Goal: Information Seeking & Learning: Learn about a topic

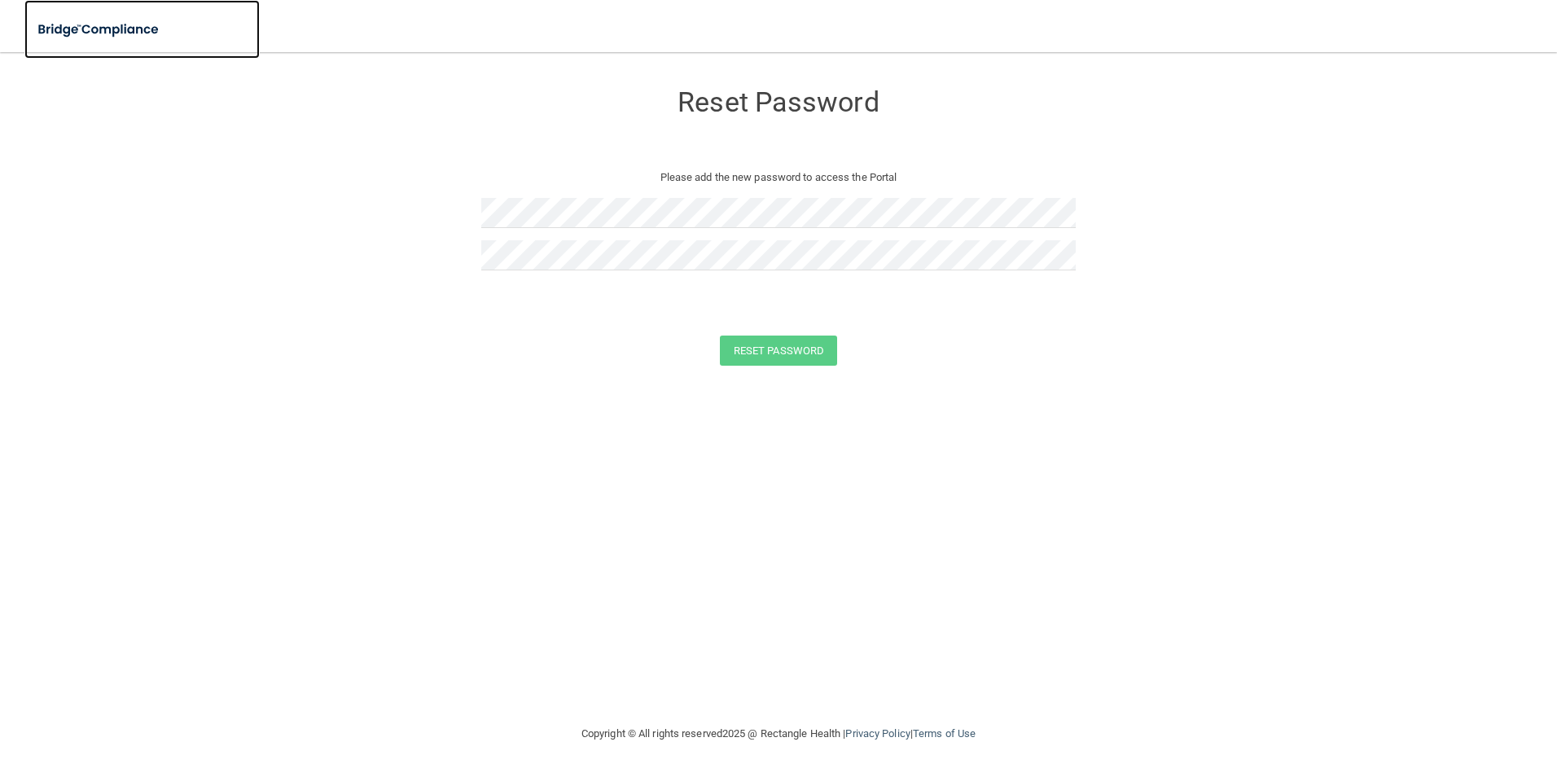
click at [140, 29] on img at bounding box center [99, 29] width 150 height 33
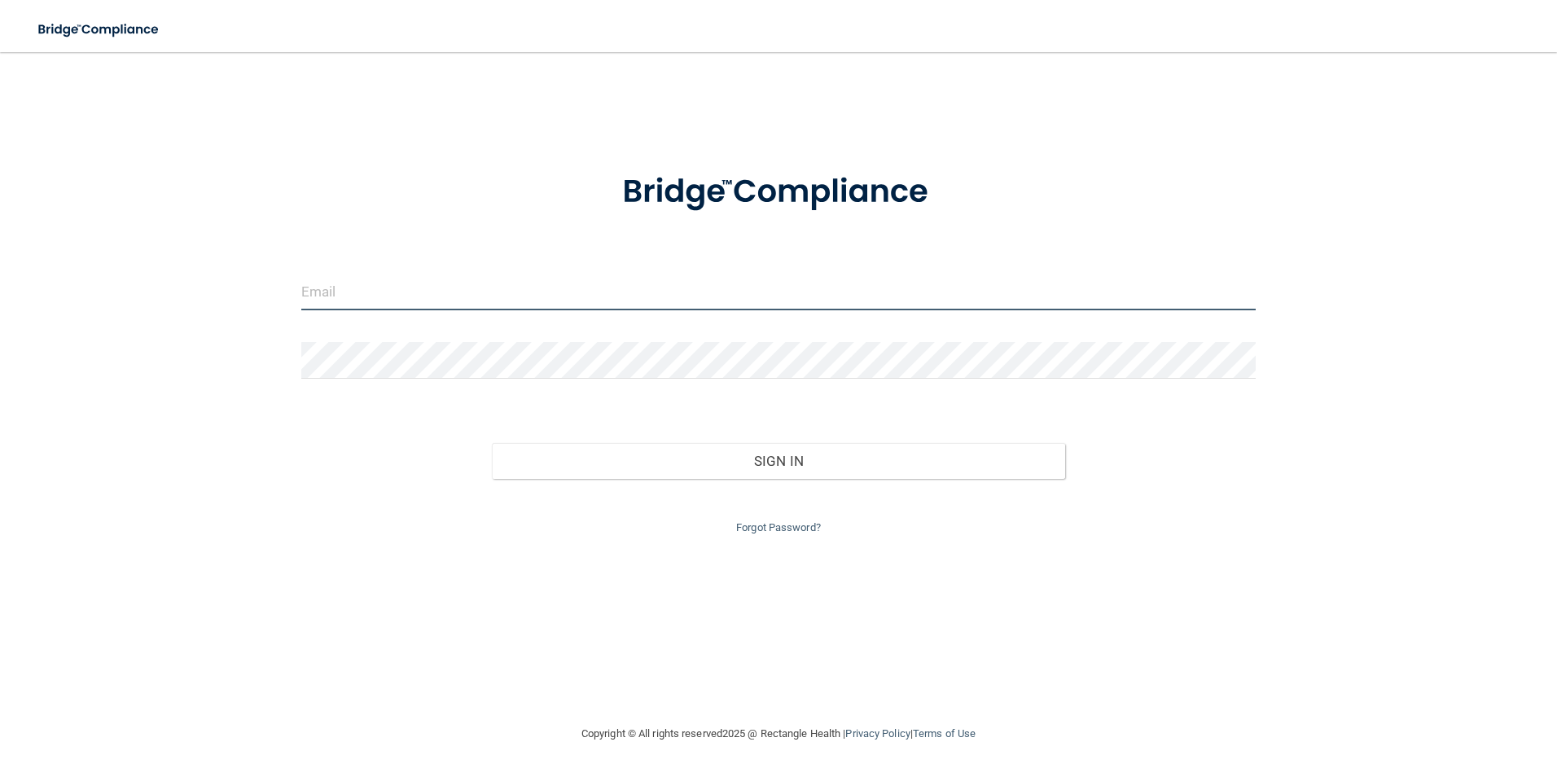
type input "[EMAIL_ADDRESS][DOMAIN_NAME]"
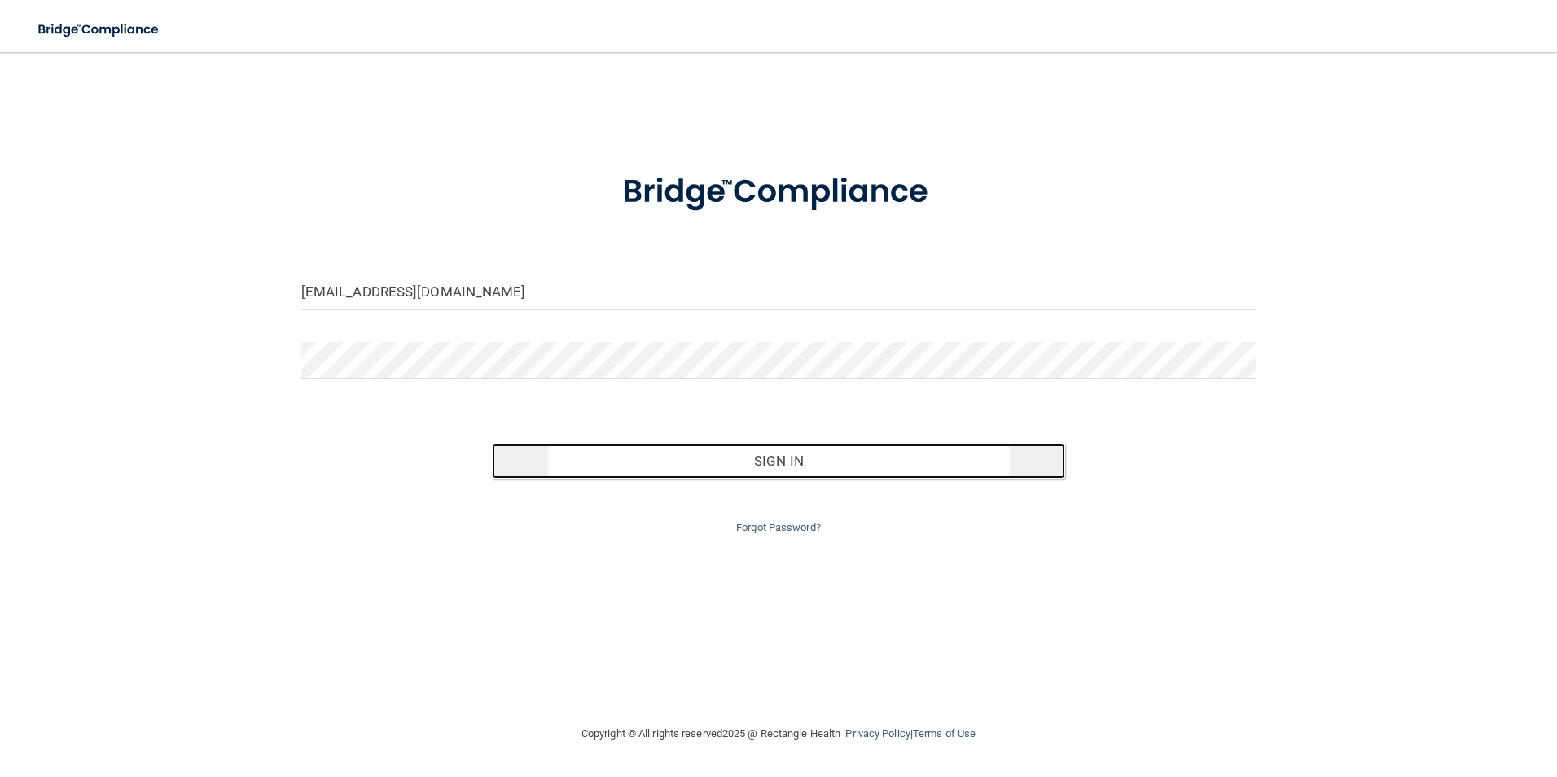
click at [812, 460] on button "Sign In" at bounding box center [778, 461] width 573 height 36
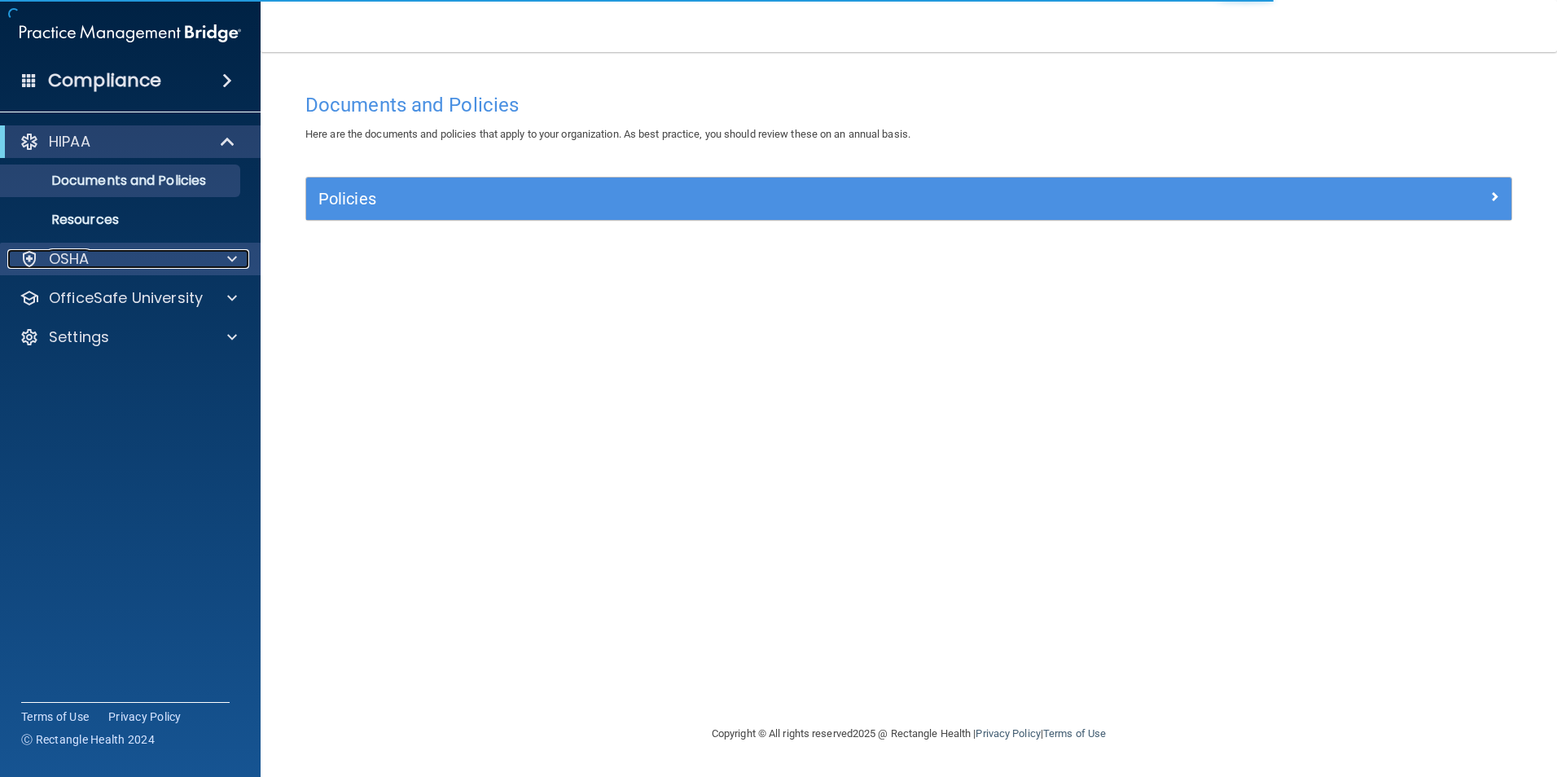
click at [194, 255] on div "OSHA" at bounding box center [108, 259] width 202 height 20
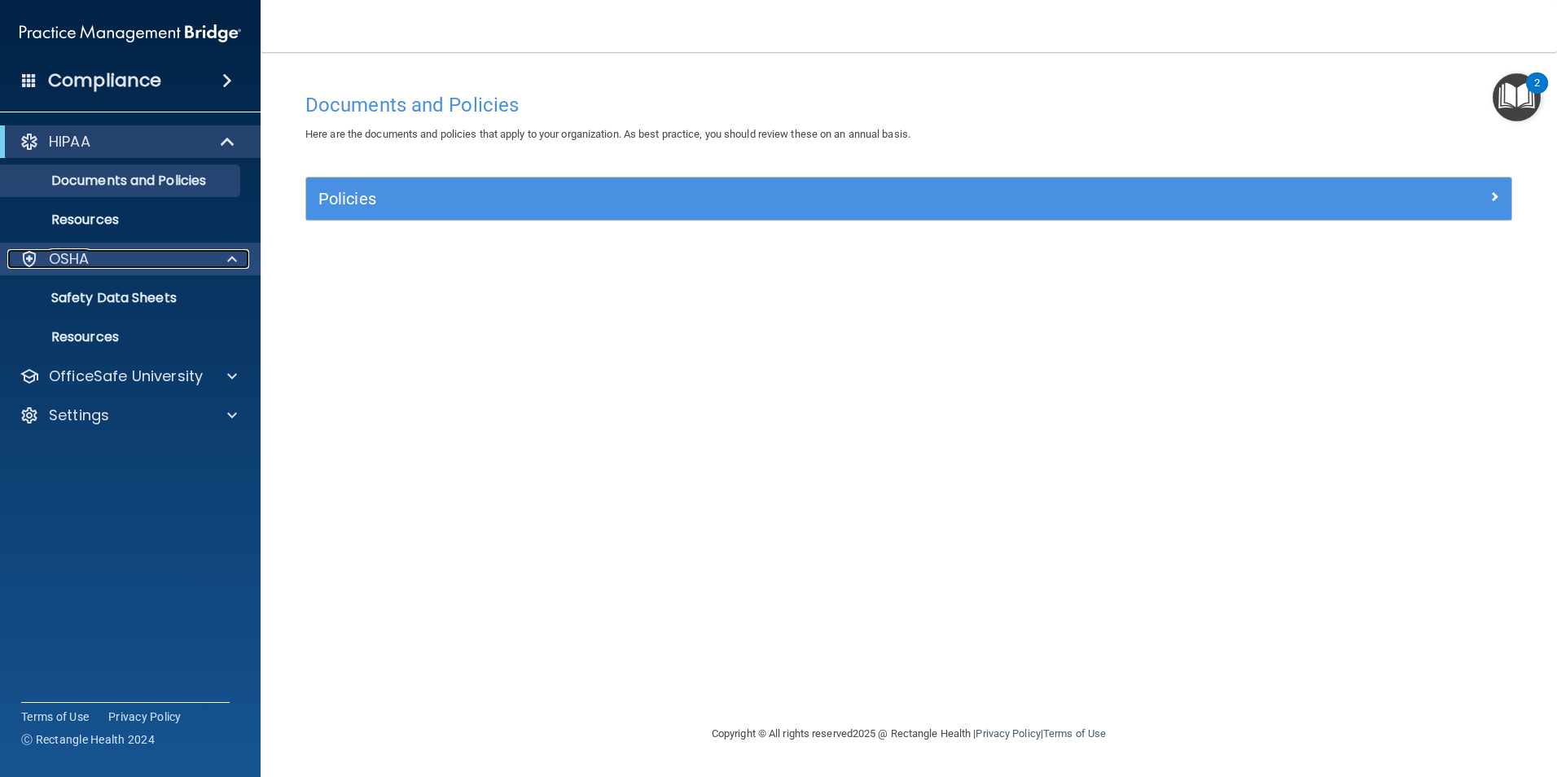
click at [207, 267] on div "OSHA" at bounding box center [108, 259] width 202 height 20
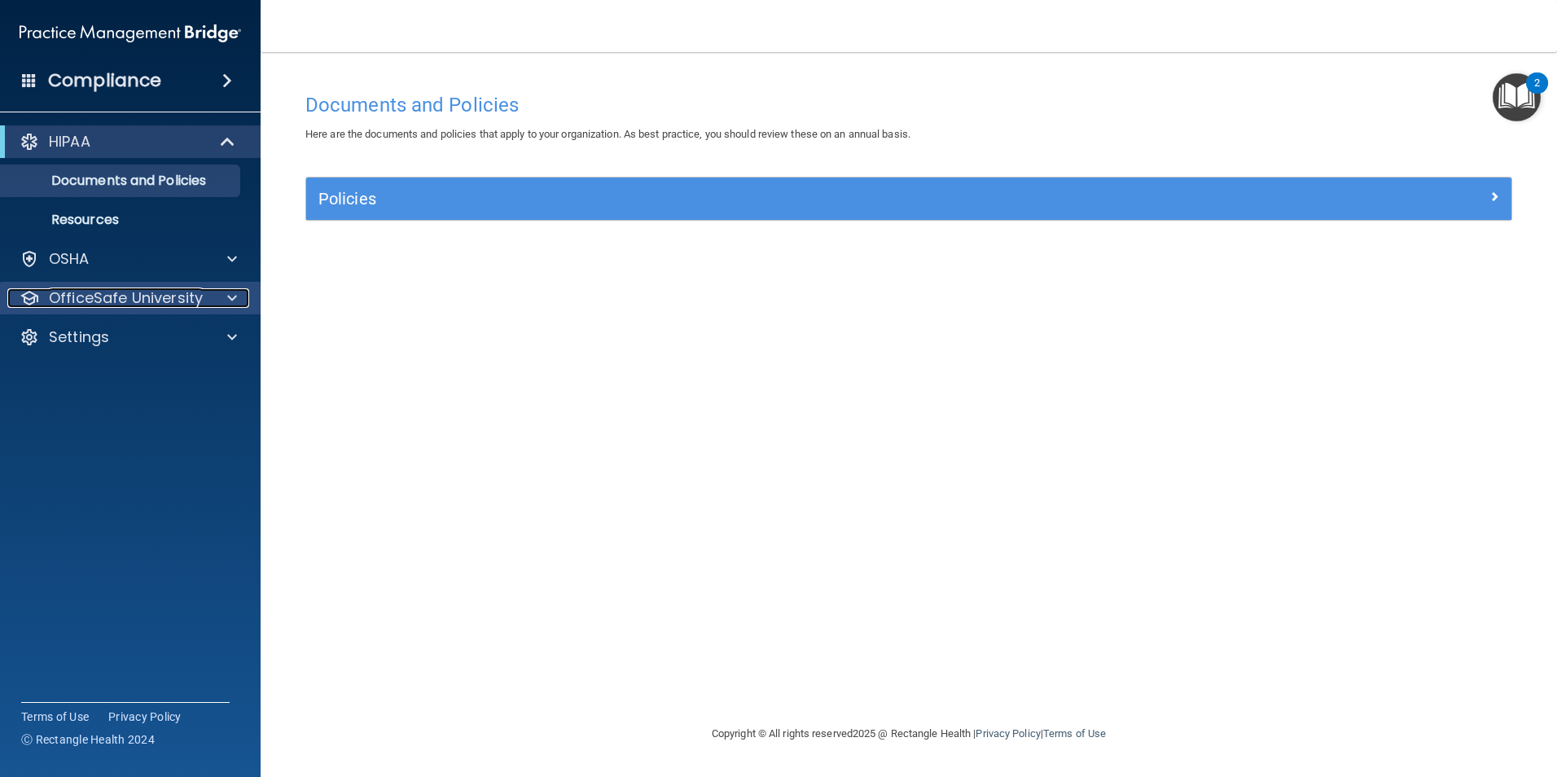
click at [227, 301] on span at bounding box center [232, 298] width 10 height 20
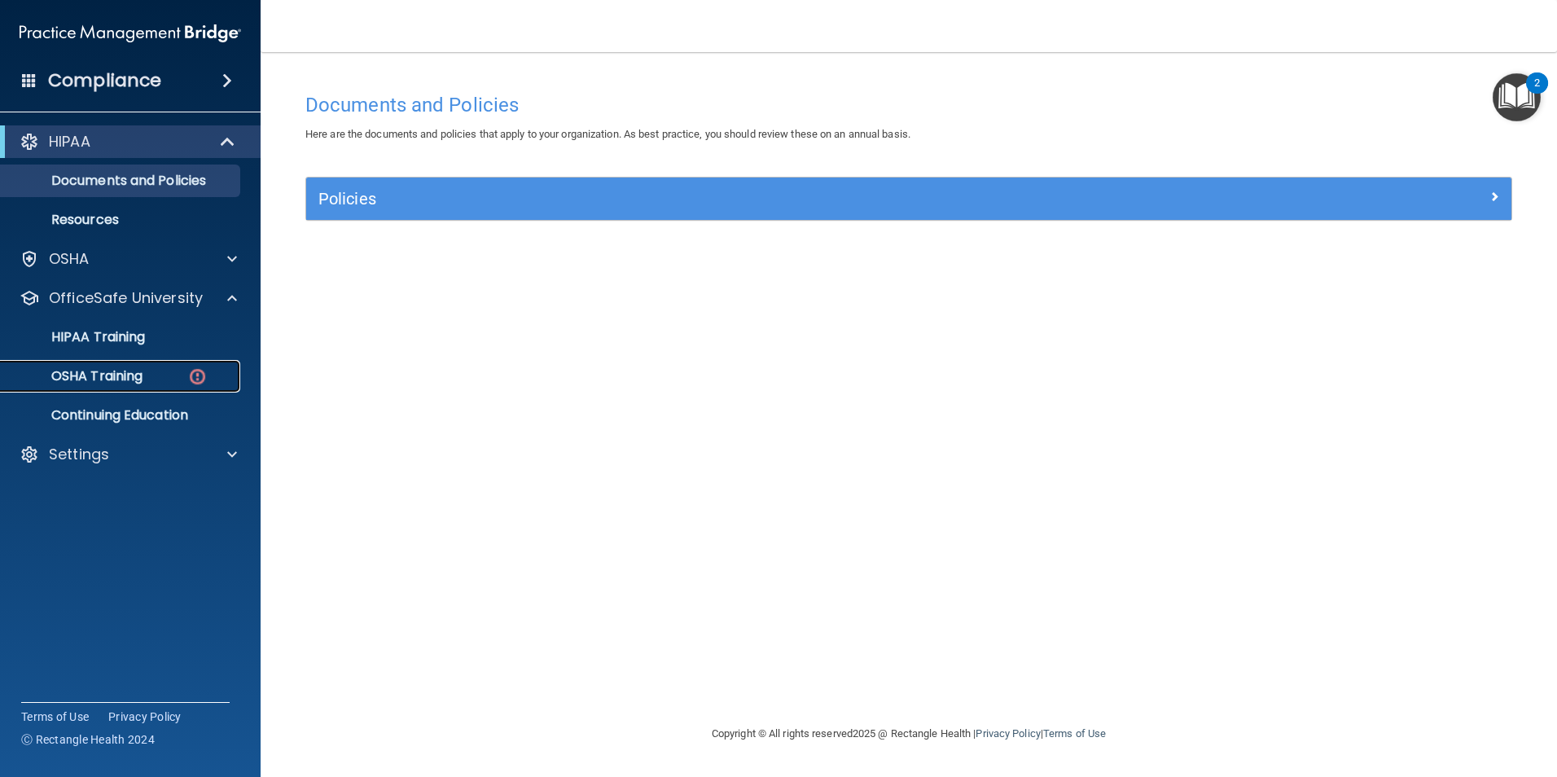
click at [161, 376] on div "OSHA Training" at bounding box center [122, 376] width 222 height 16
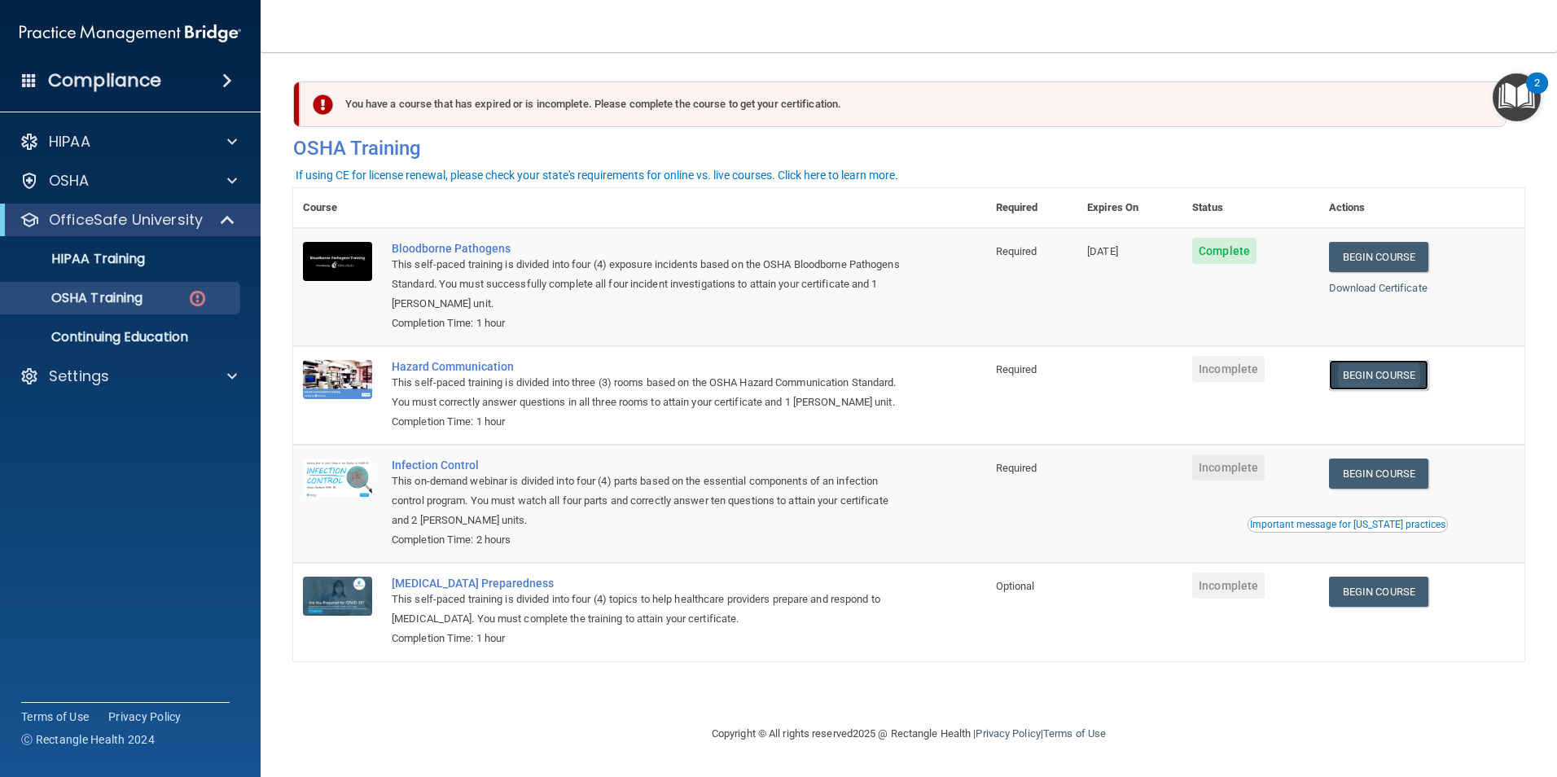
click at [1404, 375] on link "Begin Course" at bounding box center [1378, 375] width 99 height 30
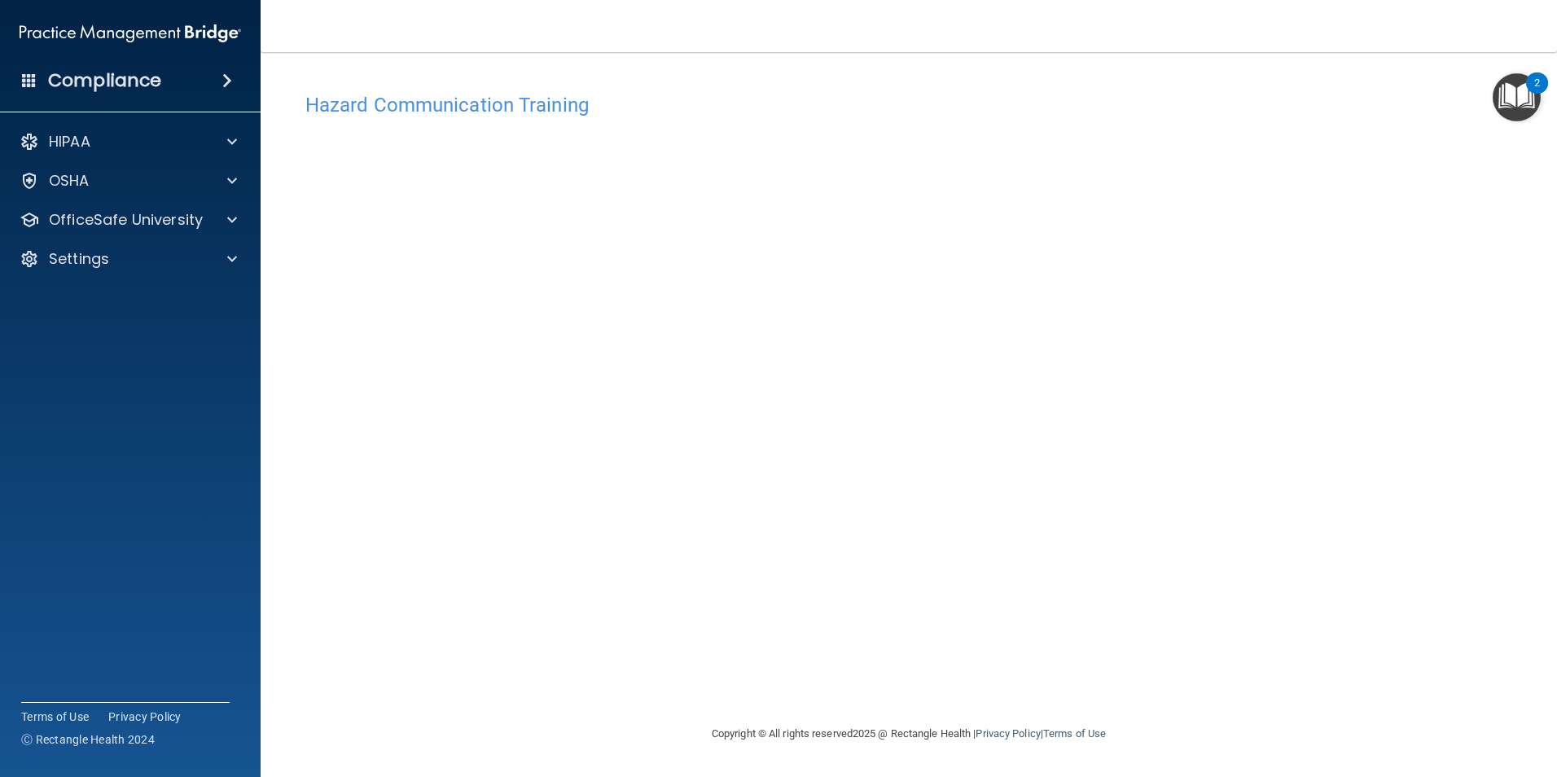
click at [1414, 438] on div "Hazard Communication Training This course doesn’t expire until . Are you sure y…" at bounding box center [908, 404] width 1231 height 639
click at [1356, 523] on div "Hazard Communication Training This course doesn’t expire until . Are you sure y…" at bounding box center [908, 404] width 1231 height 639
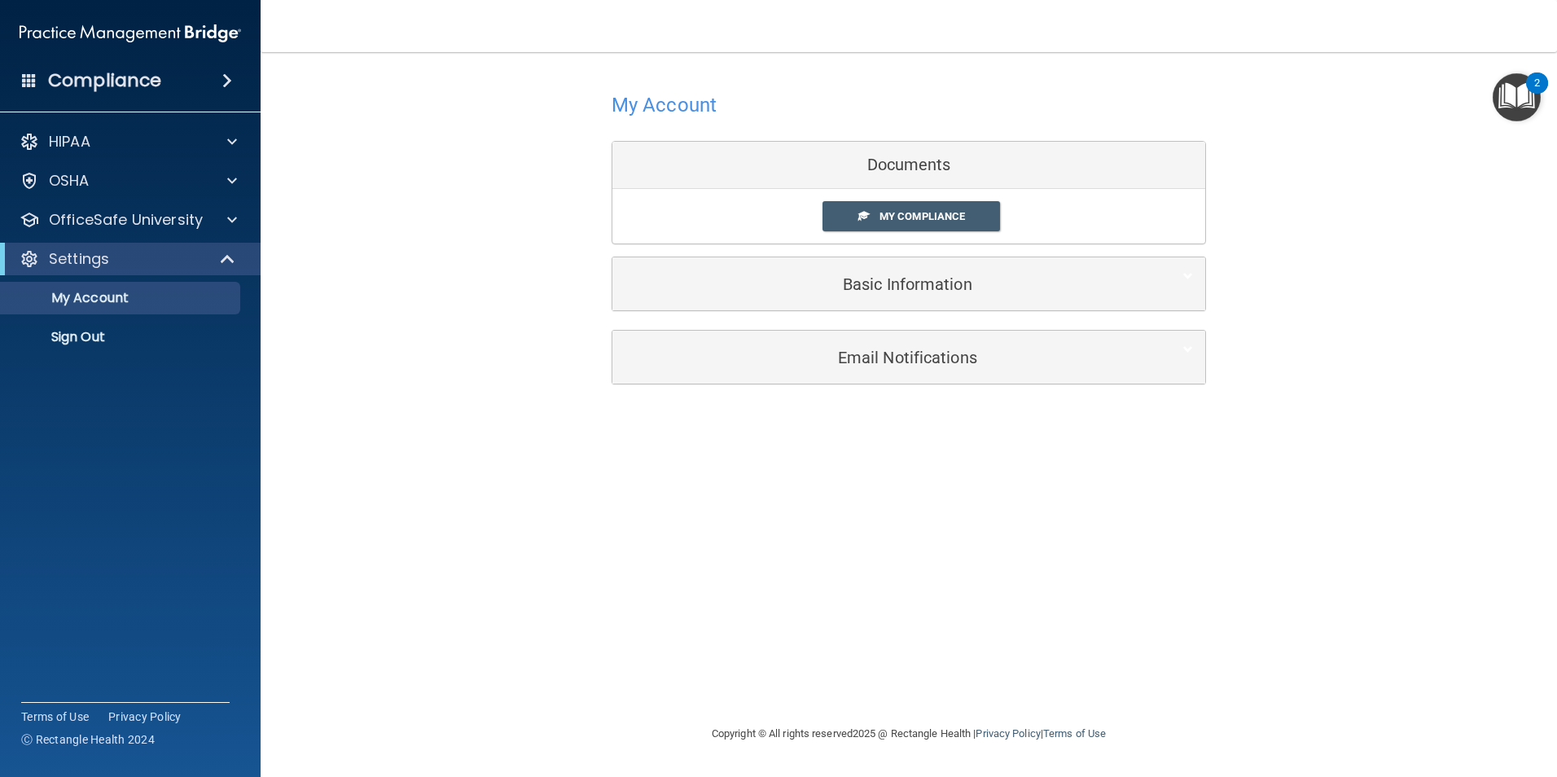
click at [556, 403] on div "My Account Documents My Compliance My Compliance My BAA Basic Information Full …" at bounding box center [908, 235] width 1231 height 335
click at [148, 222] on p "OfficeSafe University" at bounding box center [126, 220] width 154 height 20
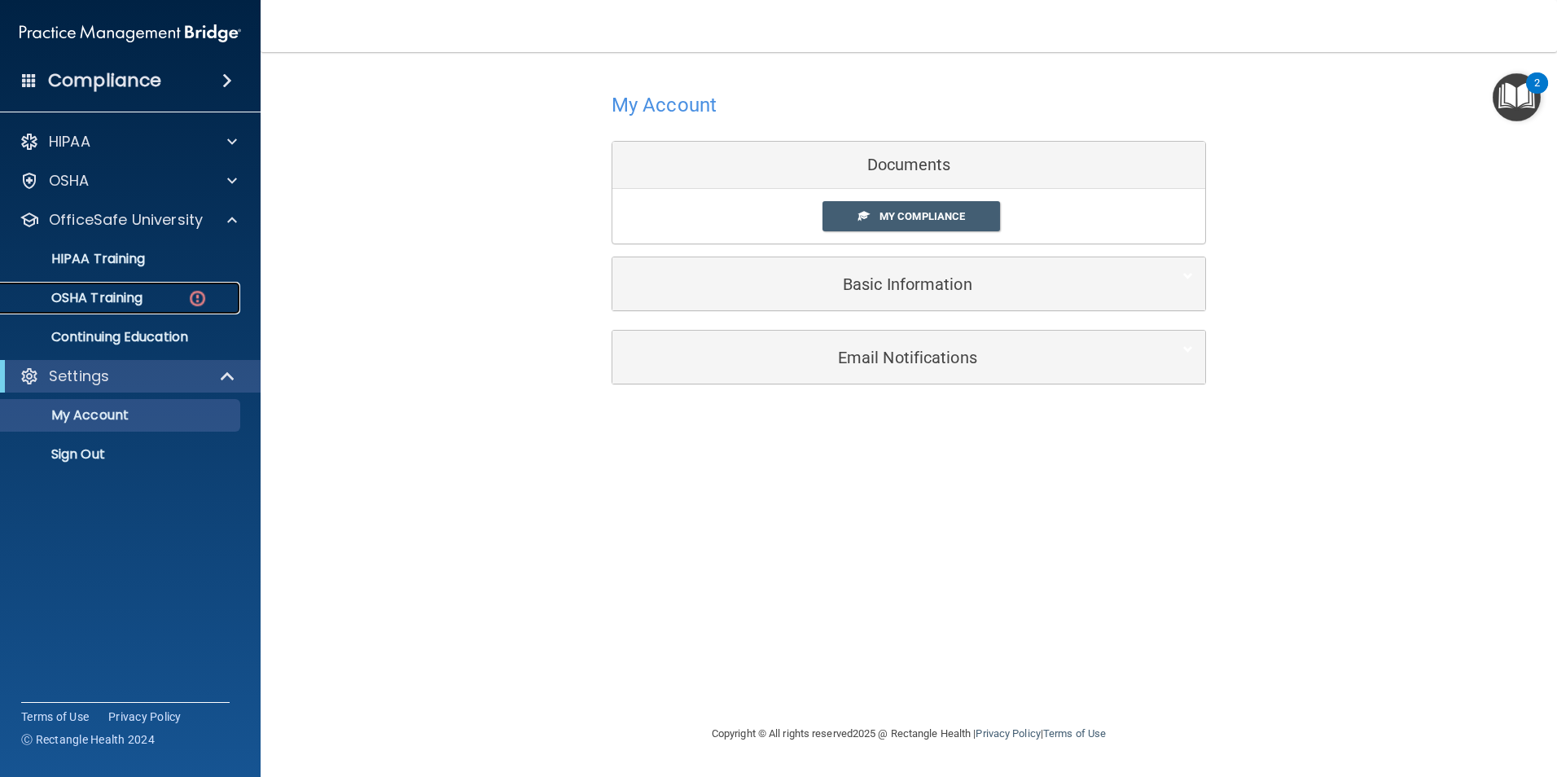
click at [143, 303] on p "OSHA Training" at bounding box center [77, 298] width 132 height 16
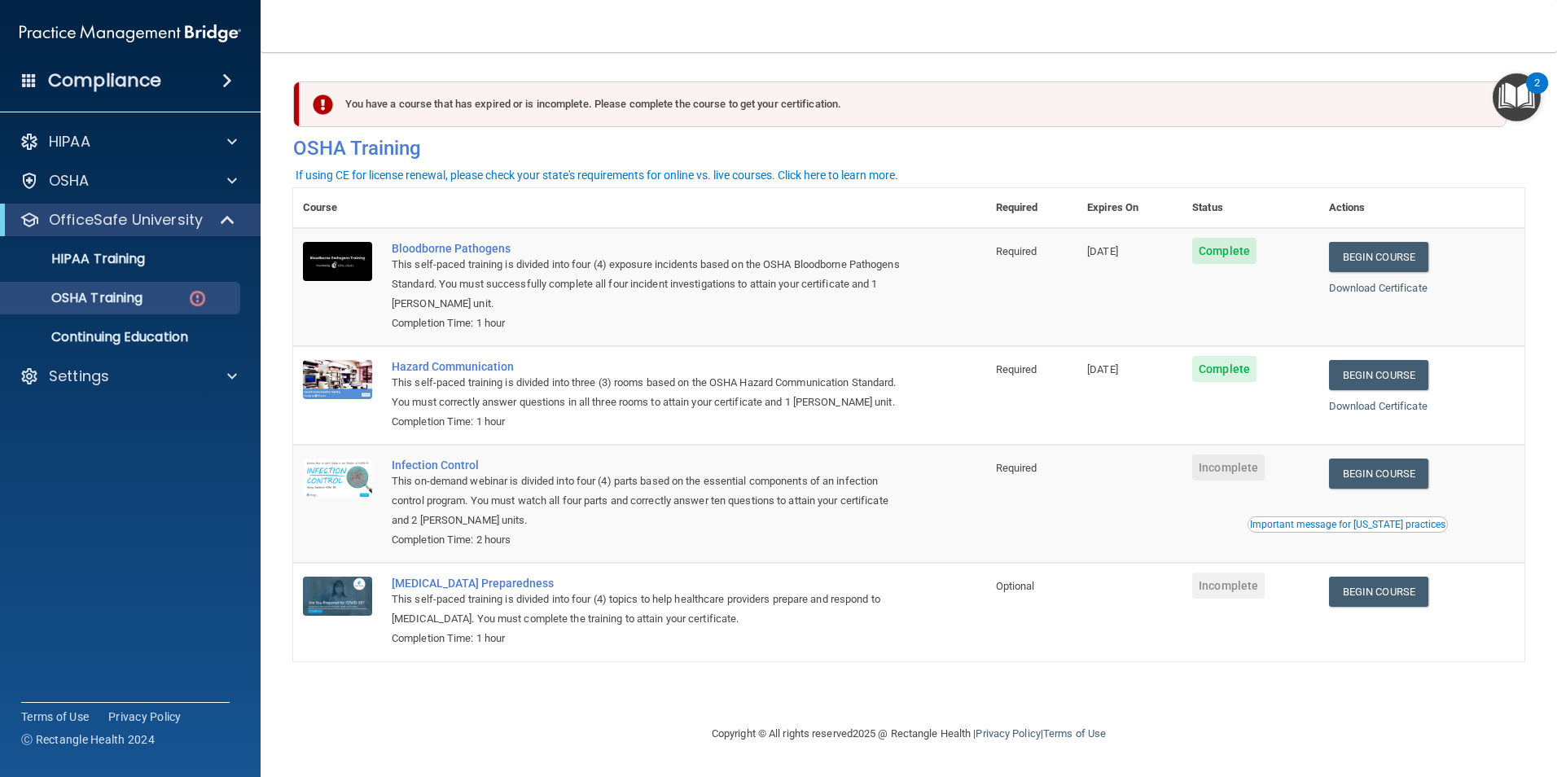
click at [464, 735] on footer "Copyright © All rights reserved 2025 @ Rectangle Health | Privacy Policy | Term…" at bounding box center [908, 734] width 1231 height 53
click at [1380, 607] on link "Begin Course" at bounding box center [1378, 592] width 99 height 30
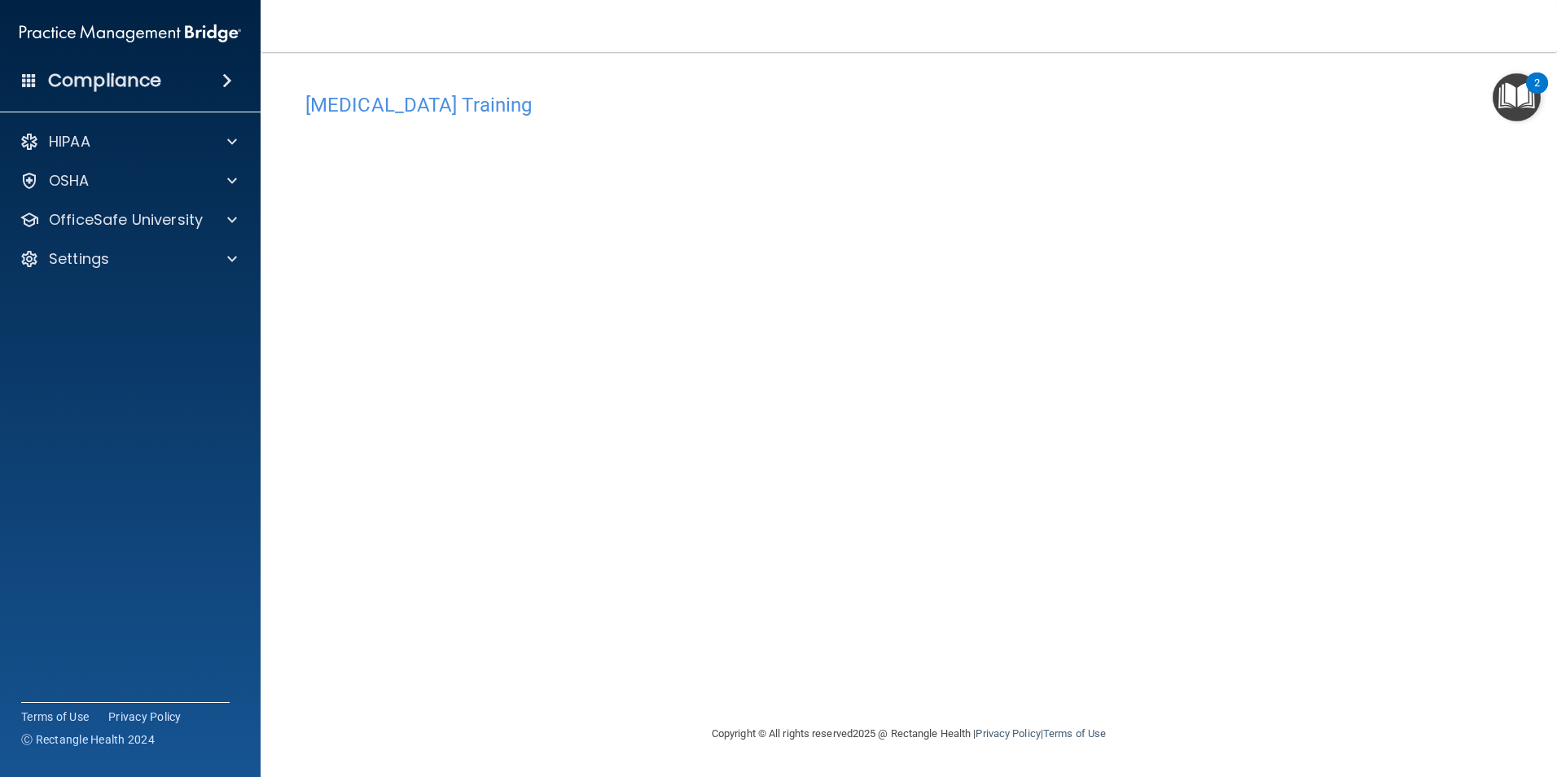
drag, startPoint x: 1270, startPoint y: 490, endPoint x: 1202, endPoint y: 493, distance: 67.6
click at [1268, 490] on div "[MEDICAL_DATA] Training This course doesn’t expire until . Are you sure you wan…" at bounding box center [908, 404] width 1231 height 639
click at [1209, 498] on div "[MEDICAL_DATA] Training This course doesn’t expire until . Are you sure you wan…" at bounding box center [908, 404] width 1231 height 639
click at [1217, 472] on div "[MEDICAL_DATA] Training This course doesn’t expire until . Are you sure you wan…" at bounding box center [908, 404] width 1231 height 639
click at [536, 80] on div "[MEDICAL_DATA] Training This course doesn’t expire until . Are you sure you wan…" at bounding box center [908, 387] width 1231 height 639
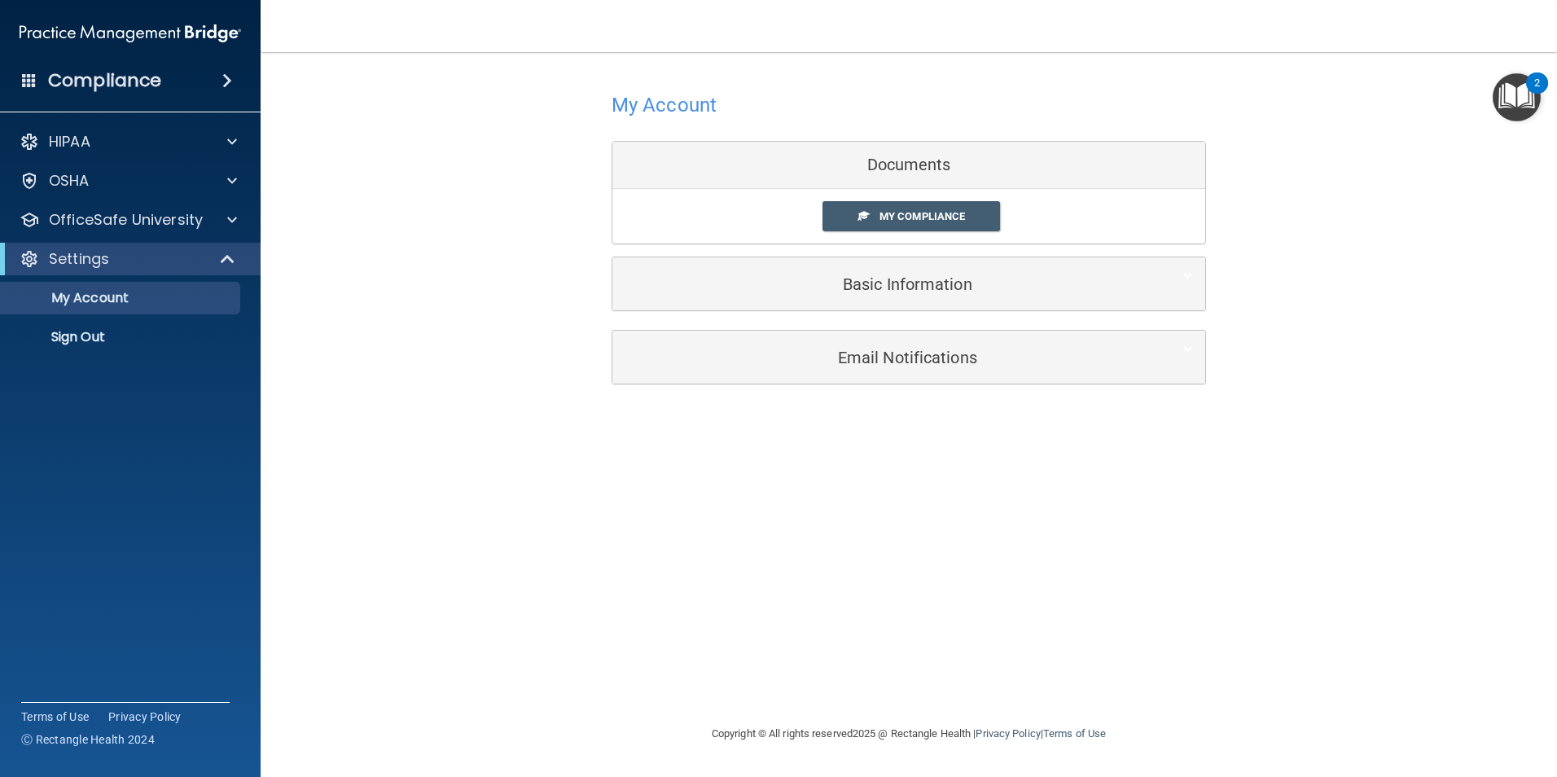
click at [437, 338] on div "My Account Documents My Compliance My Compliance My BAA Basic Information Full …" at bounding box center [908, 235] width 1231 height 335
click at [403, 395] on div "My Account Documents My Compliance My Compliance My BAA Basic Information Full …" at bounding box center [908, 235] width 1231 height 335
click at [222, 221] on div at bounding box center [229, 220] width 41 height 20
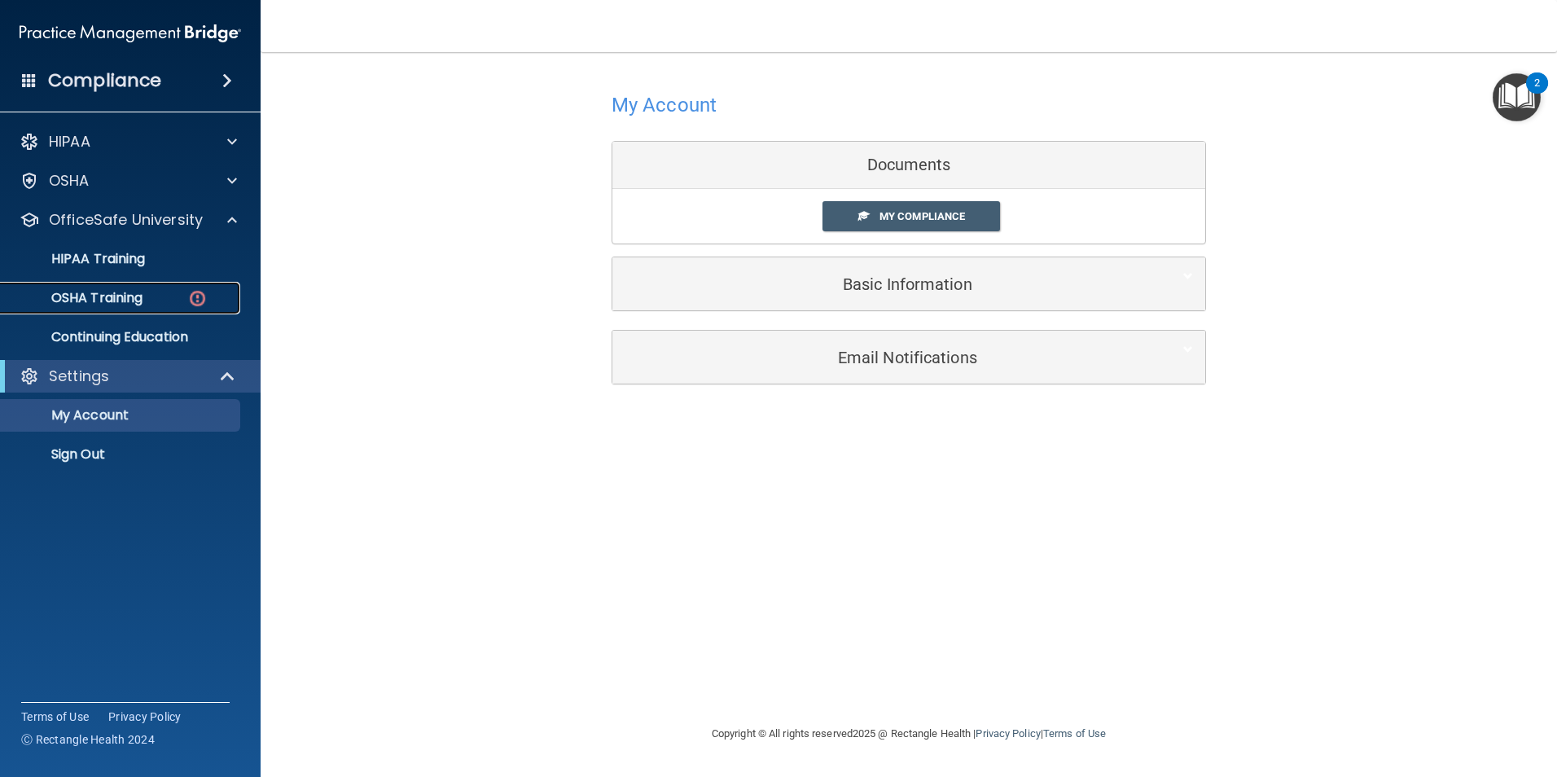
click at [175, 296] on div "OSHA Training" at bounding box center [122, 298] width 222 height 16
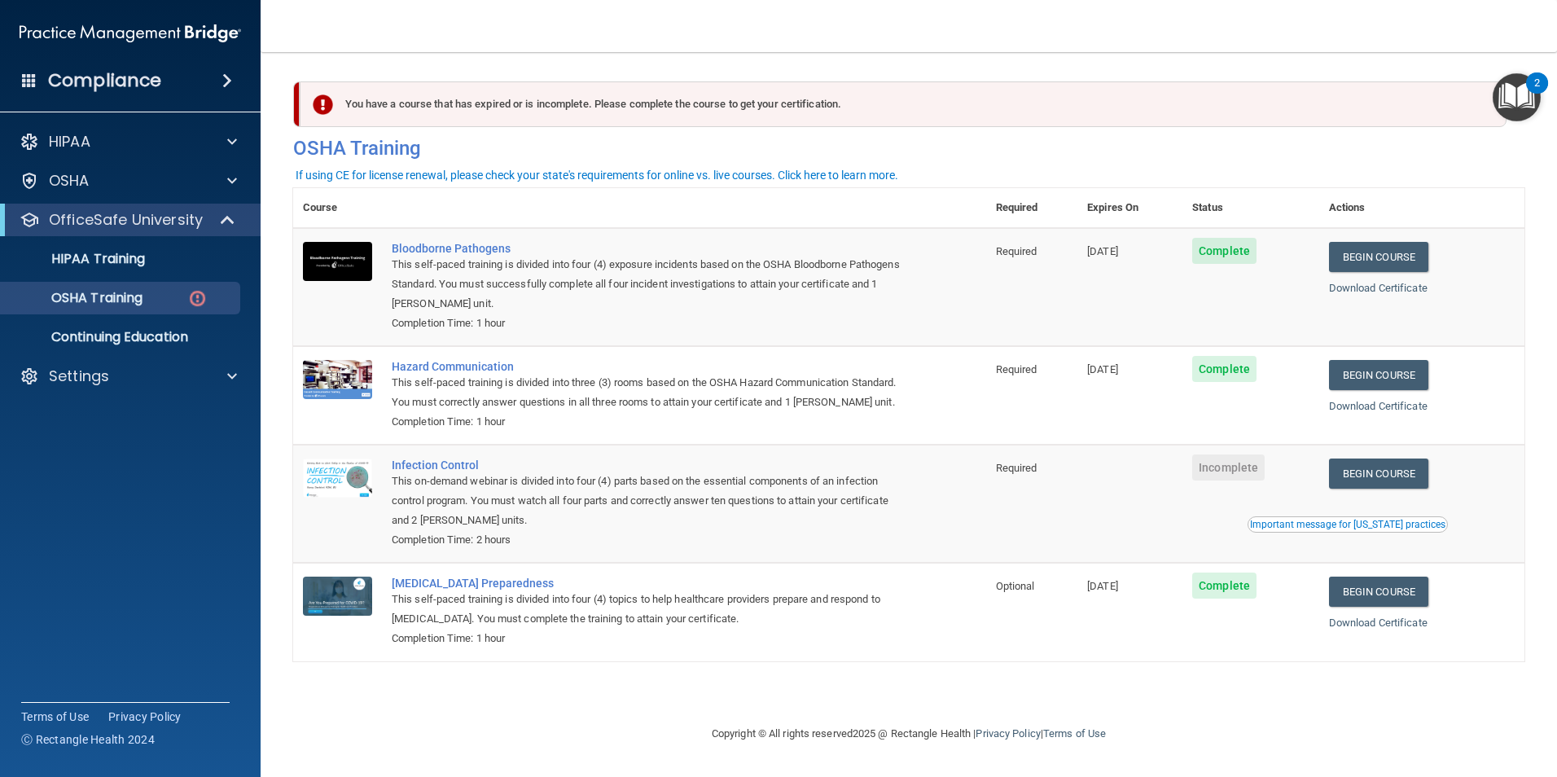
click at [460, 742] on footer "Copyright © All rights reserved 2025 @ Rectangle Health | Privacy Policy | Term…" at bounding box center [908, 734] width 1231 height 53
click at [1072, 32] on nav "Toggle navigation [PERSON_NAME] [EMAIL_ADDRESS][DOMAIN_NAME] Manage My Enterpri…" at bounding box center [909, 26] width 1297 height 52
click at [965, 24] on nav "Toggle navigation [PERSON_NAME] [EMAIL_ADDRESS][DOMAIN_NAME] Manage My Enterpri…" at bounding box center [909, 26] width 1297 height 52
click at [1391, 489] on link "Begin Course" at bounding box center [1378, 474] width 99 height 30
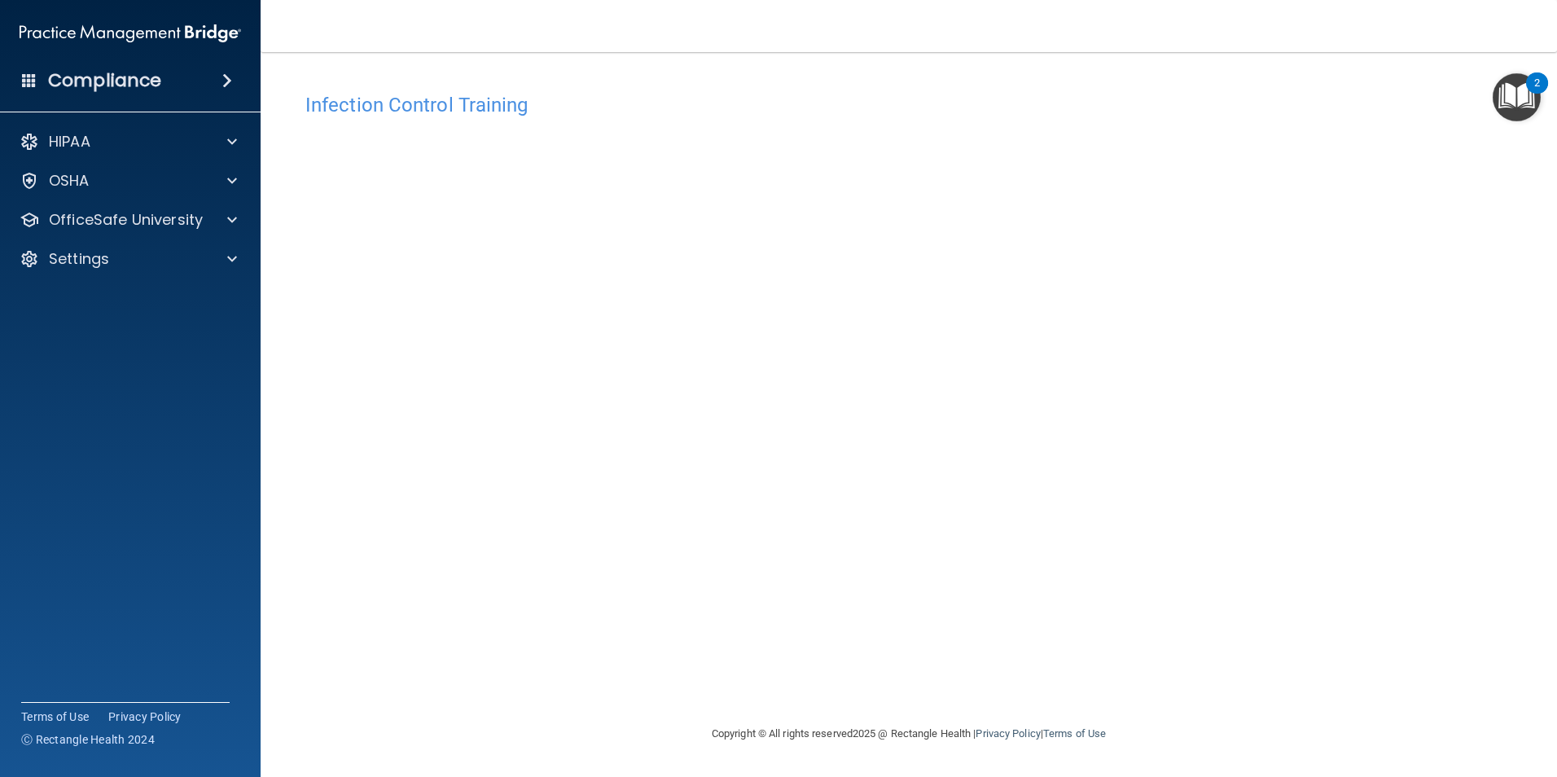
click at [949, 106] on h4 "Infection Control Training" at bounding box center [908, 104] width 1207 height 21
